Goal: Task Accomplishment & Management: Use online tool/utility

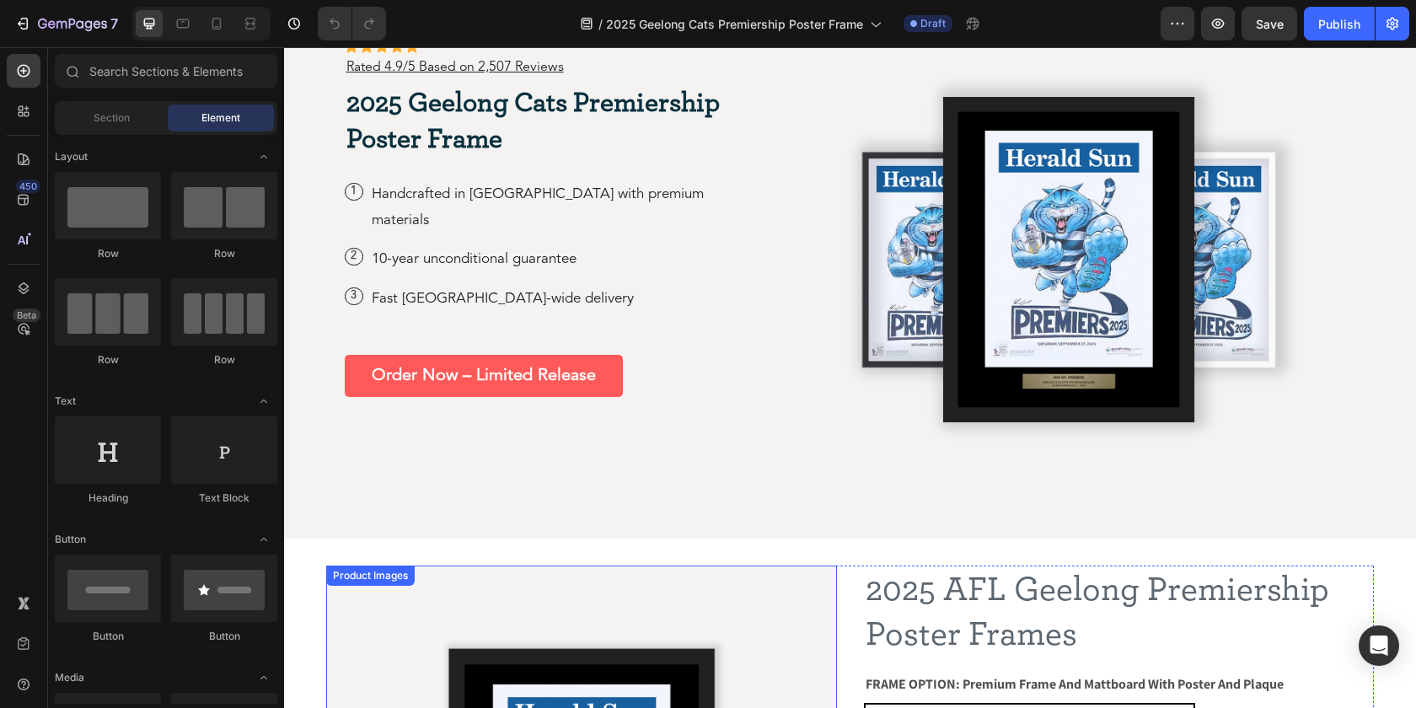
scroll to position [89, 0]
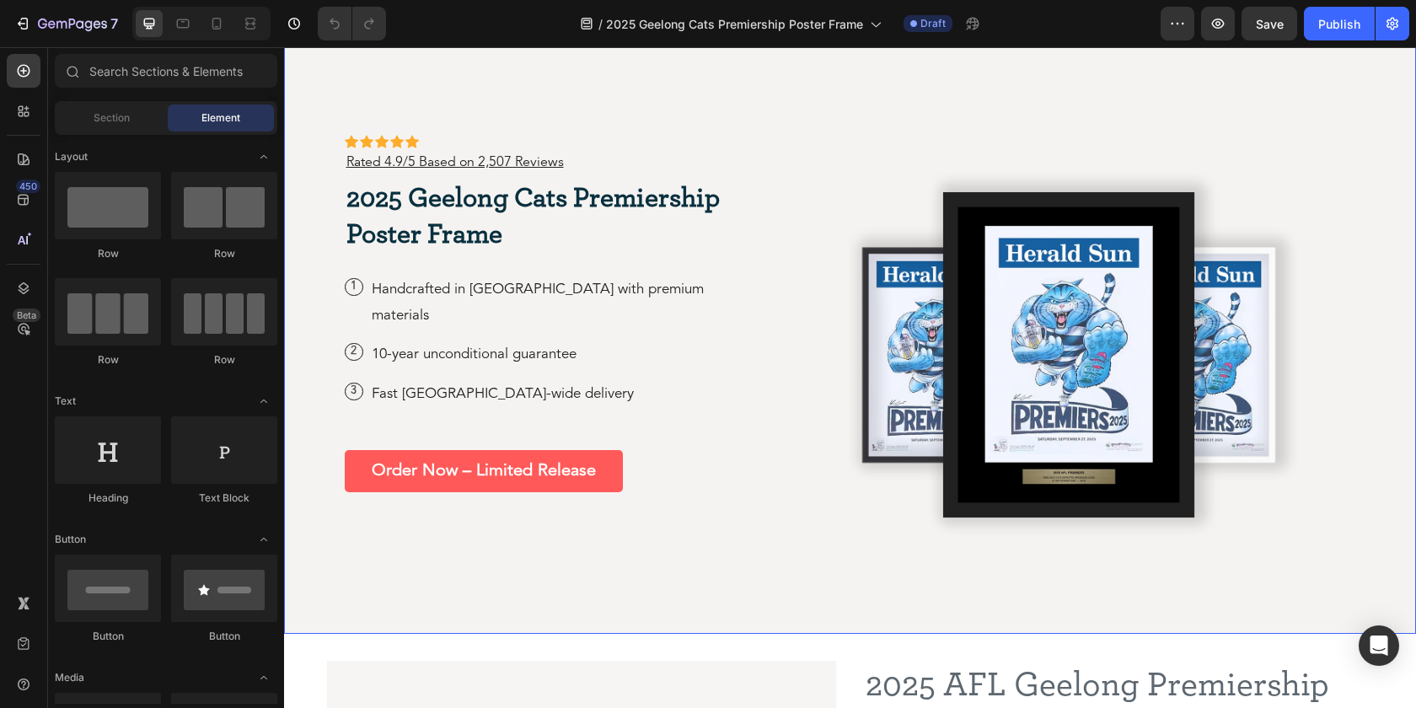
drag, startPoint x: 1615, startPoint y: 76, endPoint x: 1058, endPoint y: 94, distance: 557.3
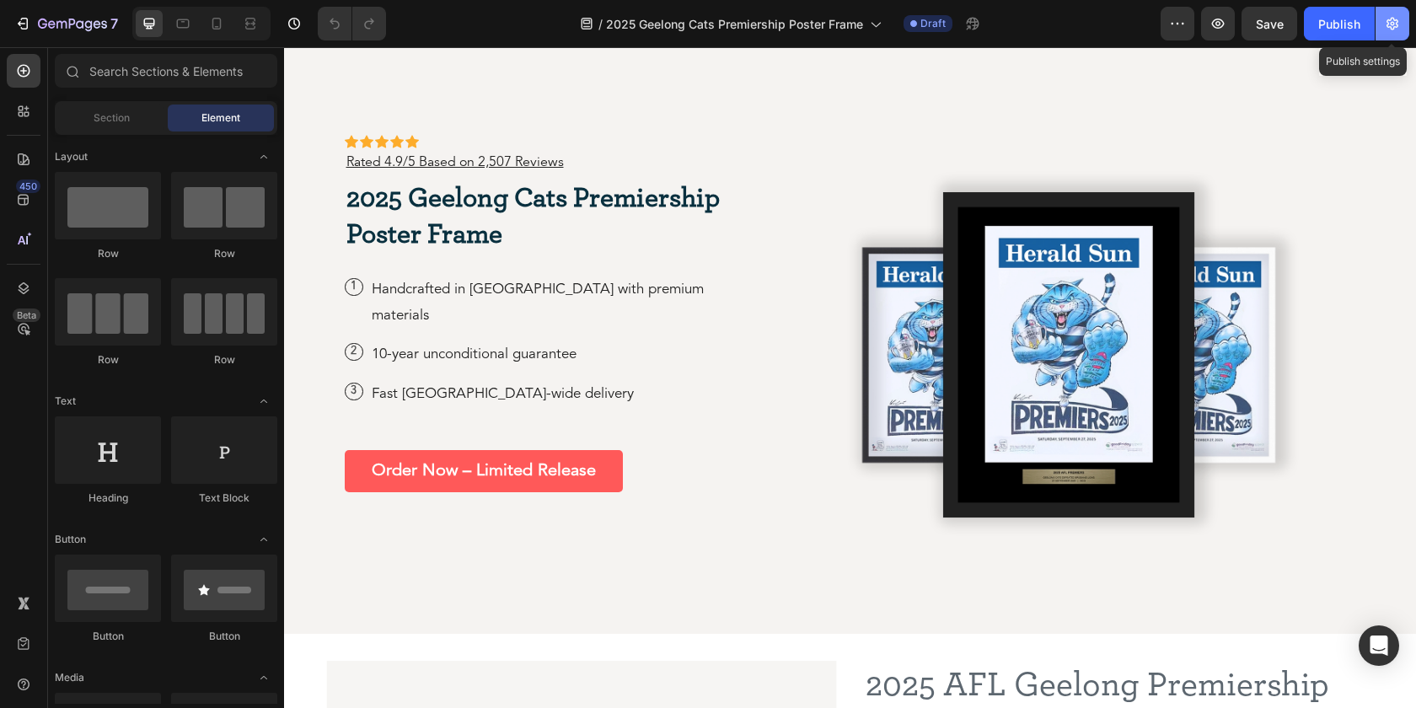
click at [1389, 29] on icon "button" at bounding box center [1392, 23] width 17 height 17
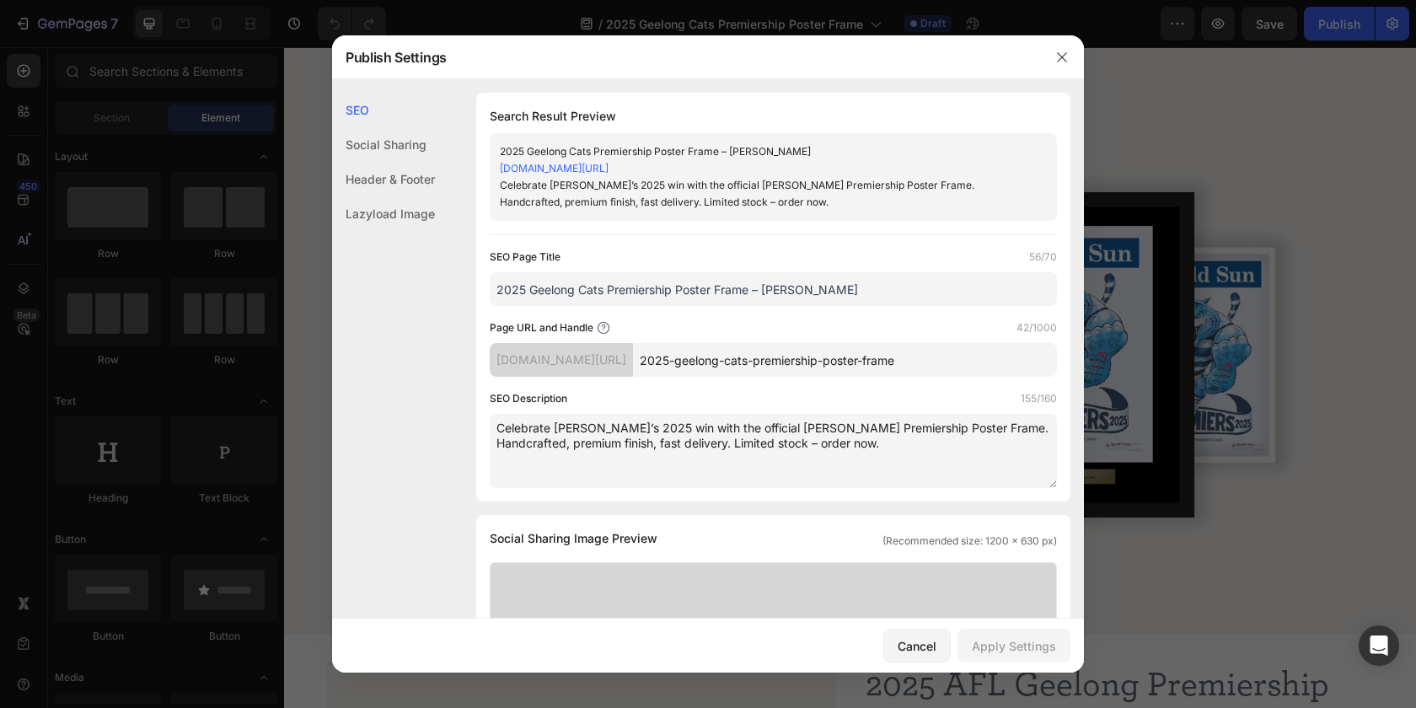
click at [1300, 108] on div at bounding box center [708, 354] width 1416 height 708
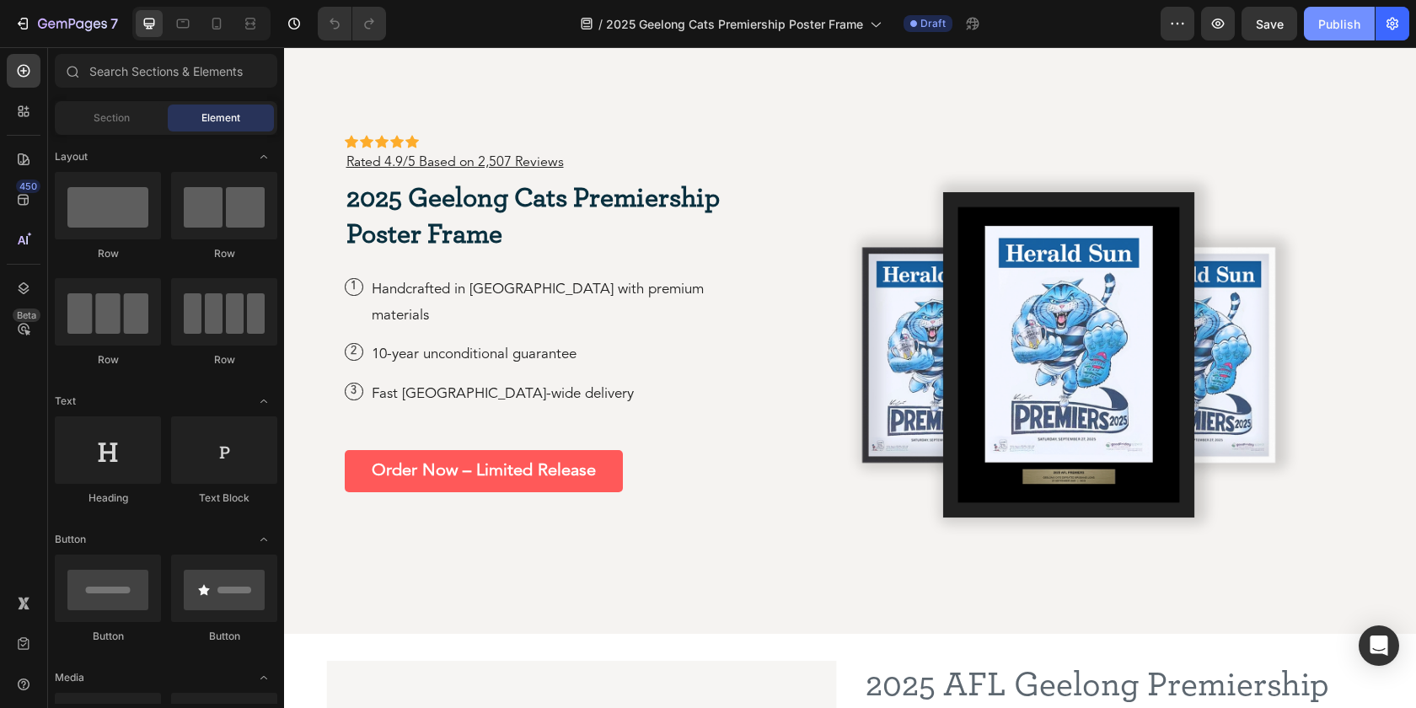
click at [1337, 22] on div "Publish" at bounding box center [1339, 24] width 42 height 18
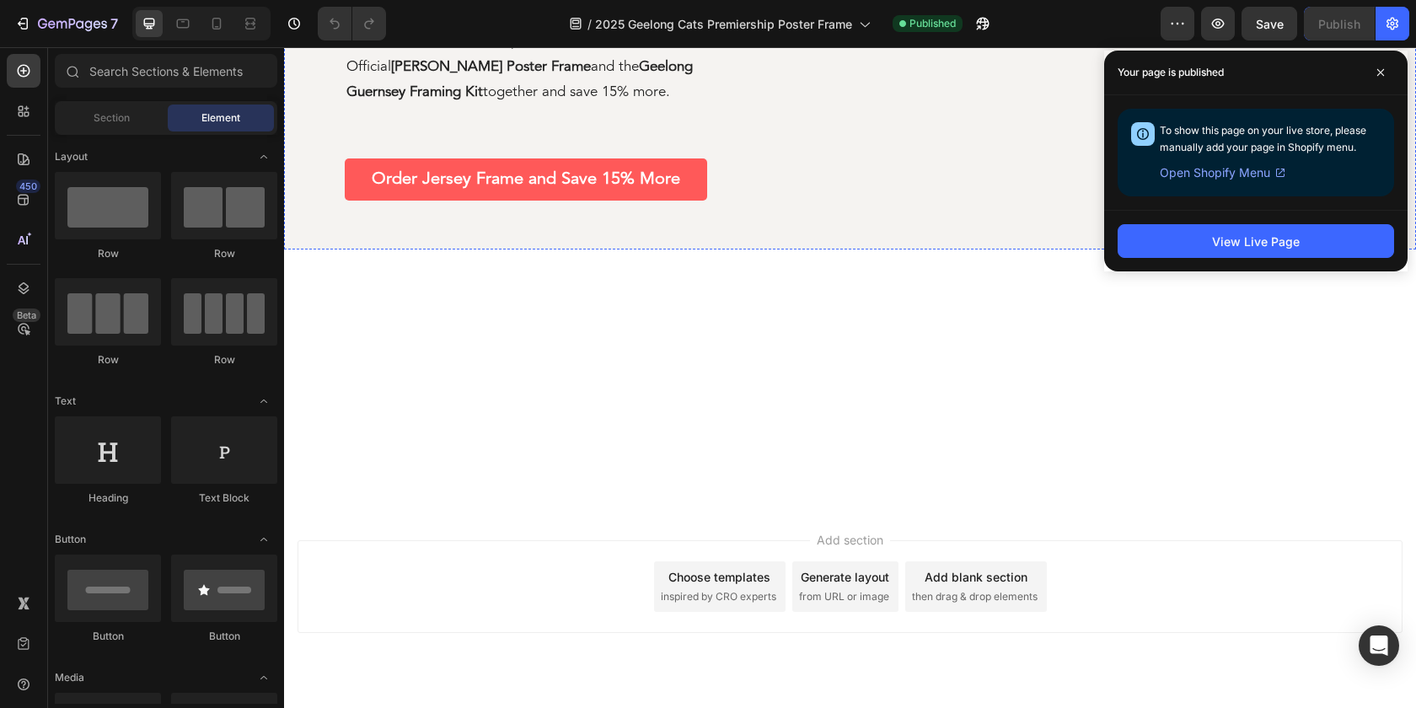
scroll to position [1709, 0]
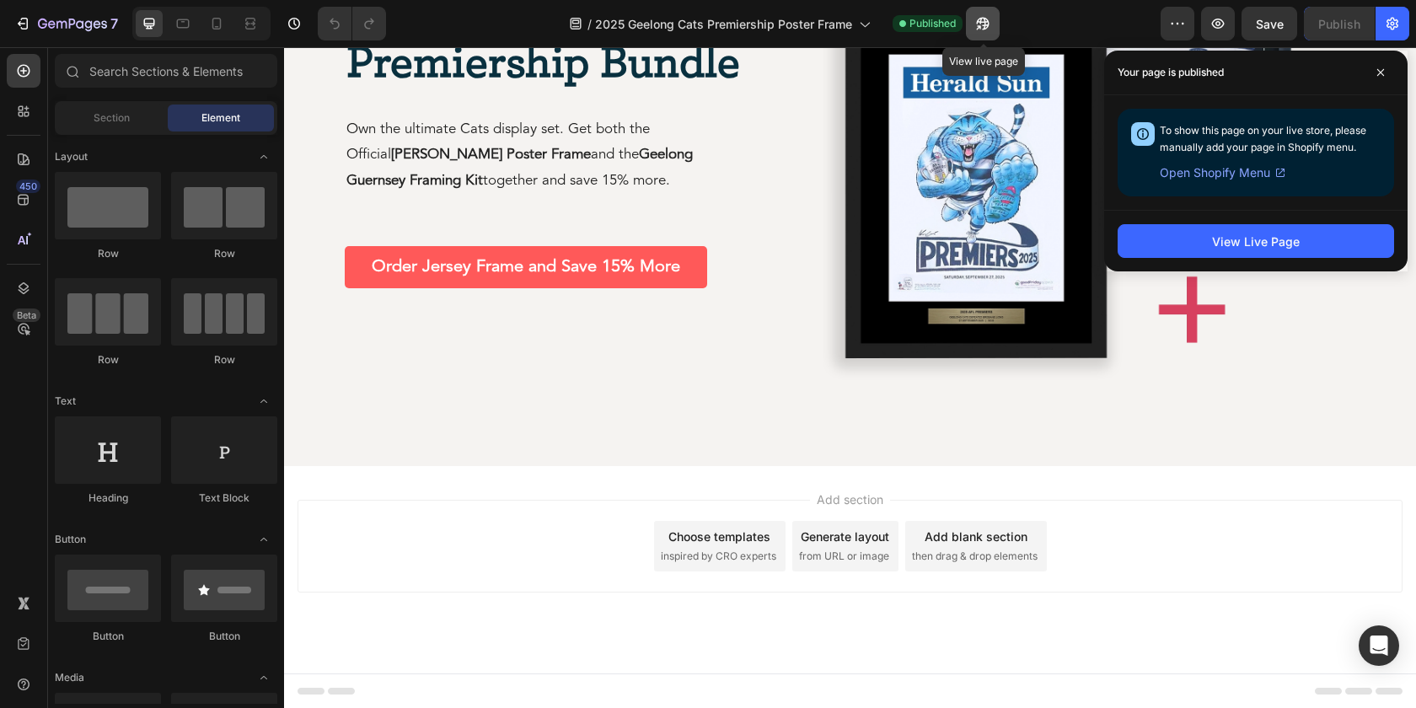
click at [984, 29] on icon "button" at bounding box center [983, 24] width 13 height 13
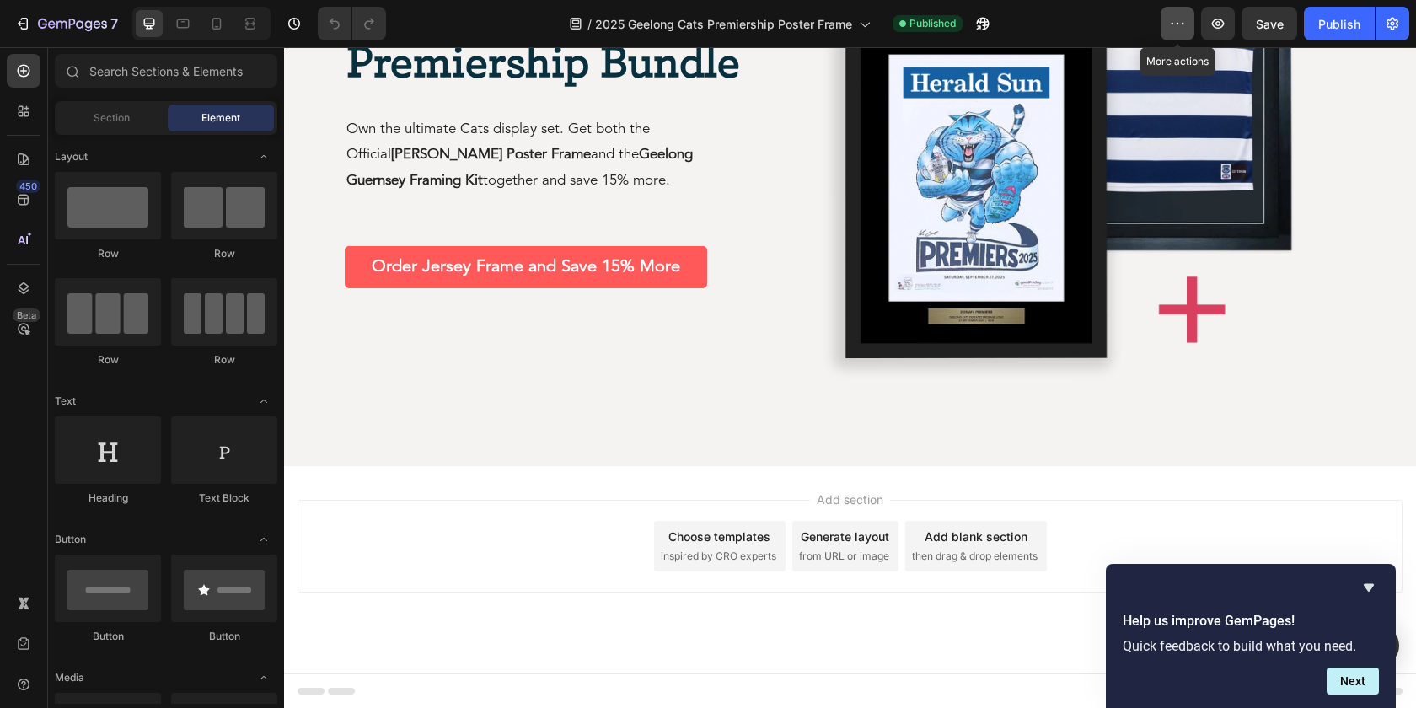
click at [1185, 30] on icon "button" at bounding box center [1177, 23] width 17 height 17
click at [952, 29] on span "Published" at bounding box center [932, 23] width 46 height 15
click at [1399, 31] on icon "button" at bounding box center [1392, 23] width 17 height 17
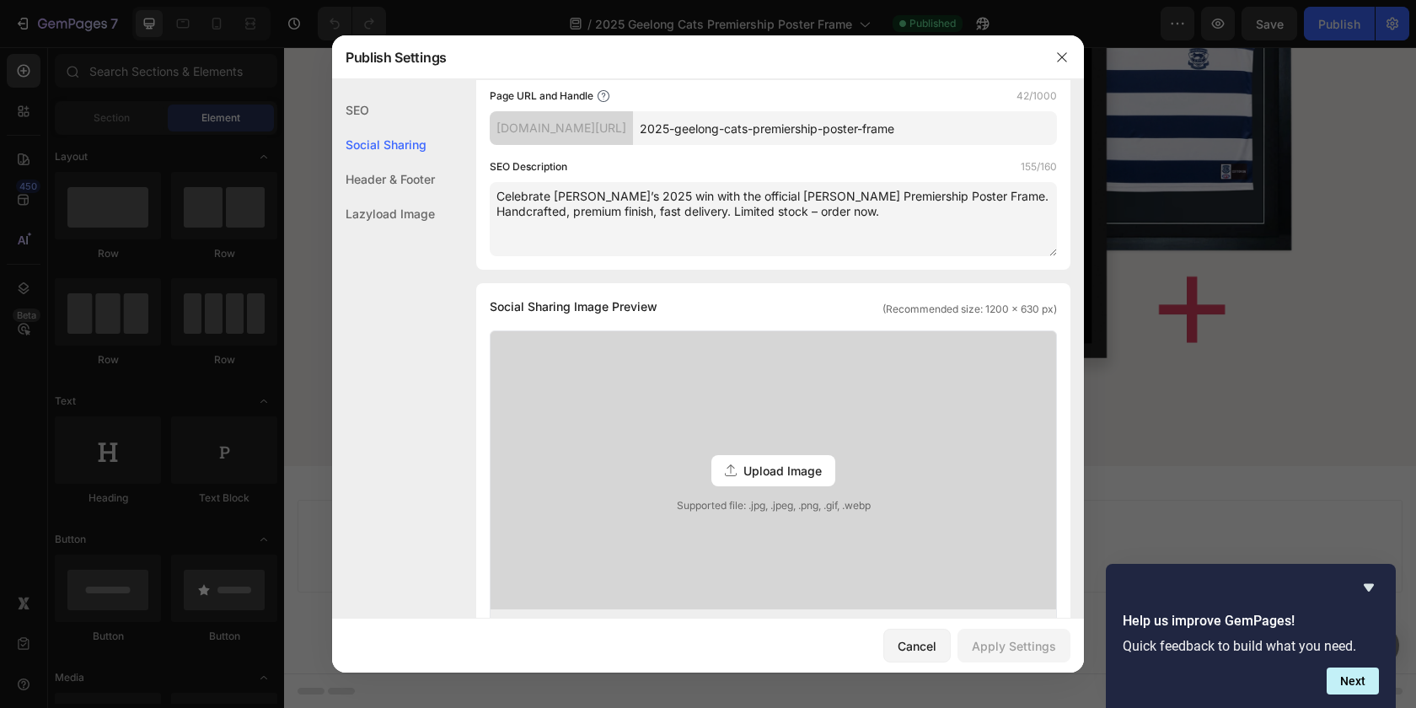
scroll to position [0, 0]
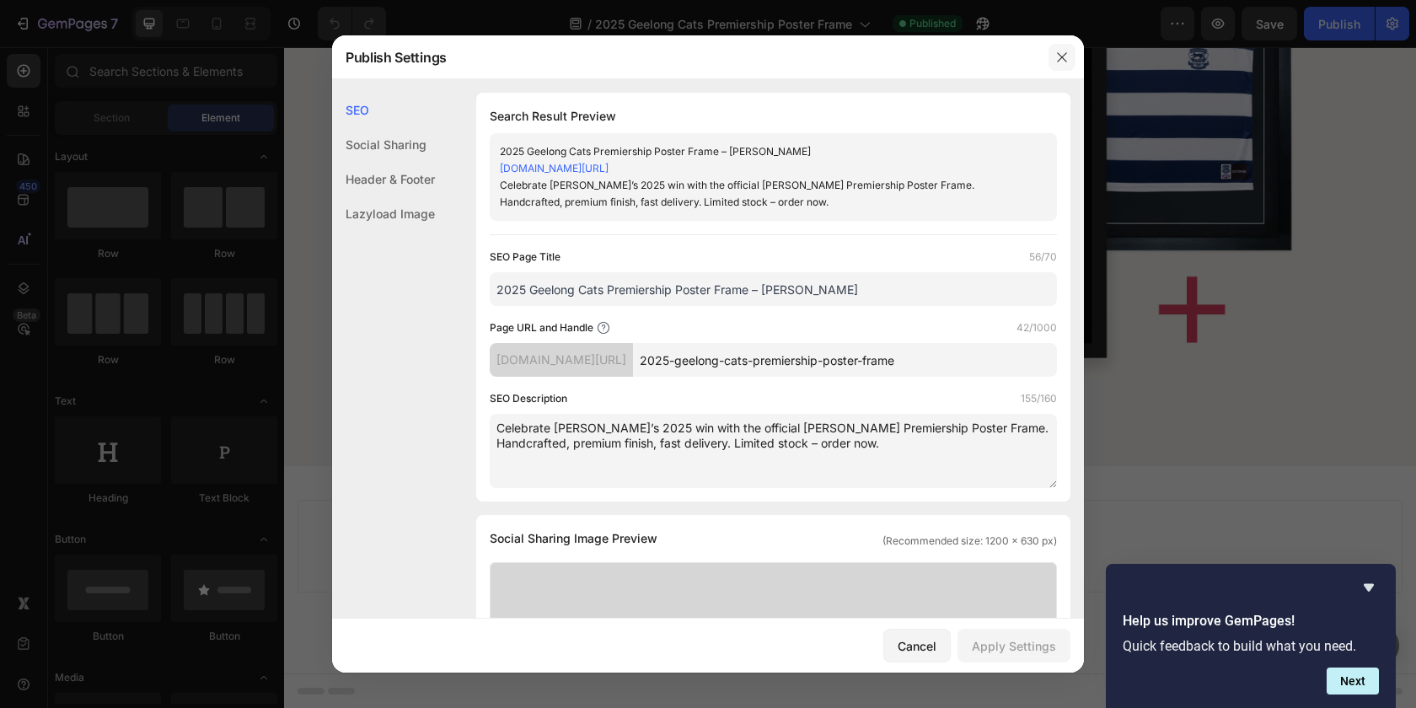
click at [1060, 66] on button "button" at bounding box center [1061, 57] width 27 height 27
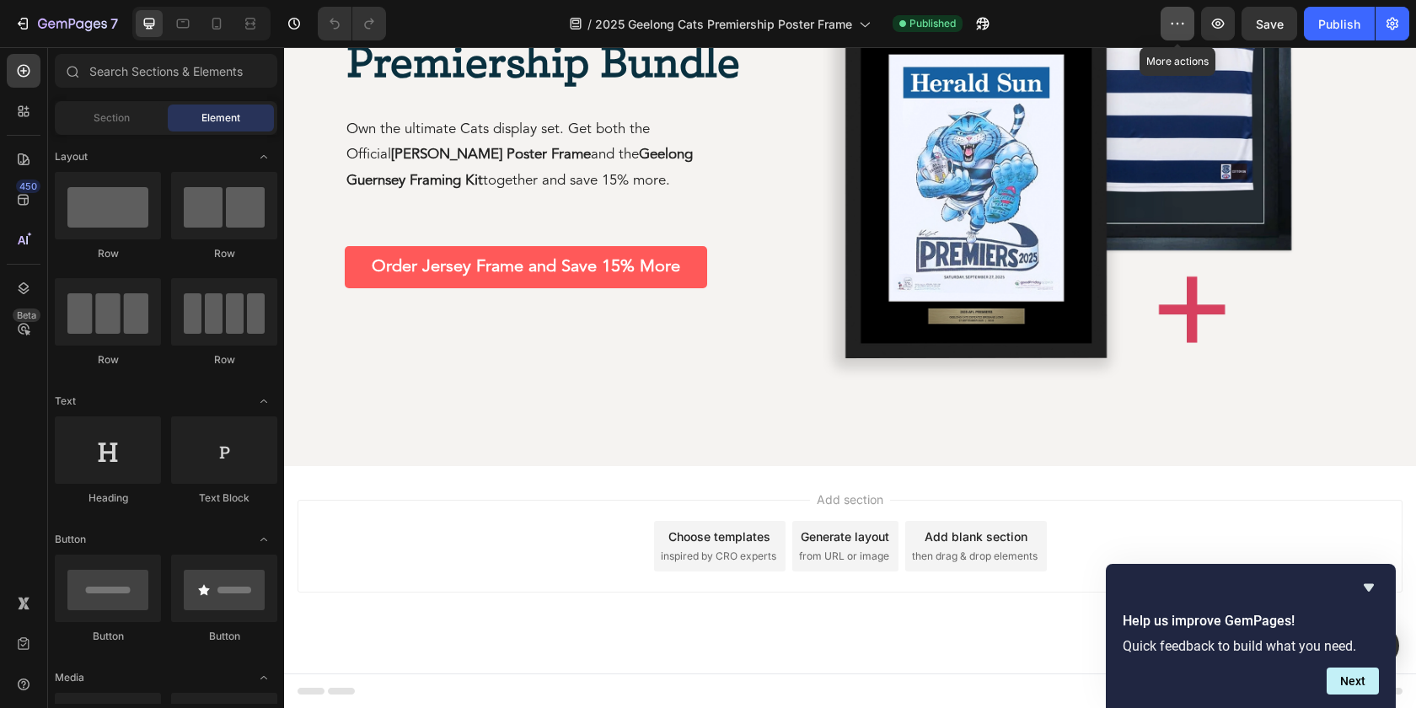
click at [1180, 21] on icon "button" at bounding box center [1177, 23] width 17 height 17
click at [979, 20] on icon "button" at bounding box center [982, 23] width 17 height 17
click at [13, 7] on button "7" at bounding box center [66, 24] width 119 height 34
